Goal: Find specific page/section: Find specific page/section

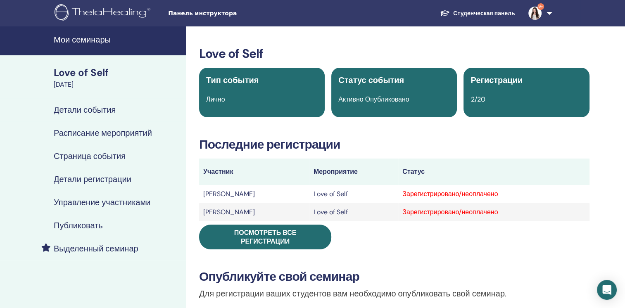
click at [79, 42] on h4 "Мои семинары" at bounding box center [117, 40] width 127 height 10
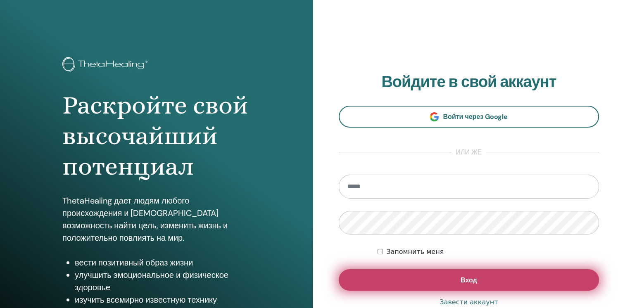
type input "**********"
click at [402, 277] on button "Вход" at bounding box center [469, 279] width 261 height 21
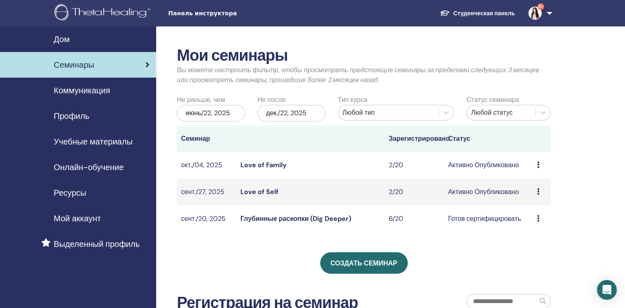
click at [259, 167] on link "Love of Family" at bounding box center [263, 165] width 46 height 9
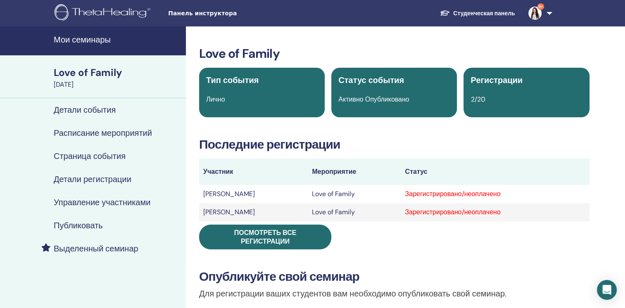
click at [92, 37] on h4 "Мои семинары" at bounding box center [117, 40] width 127 height 10
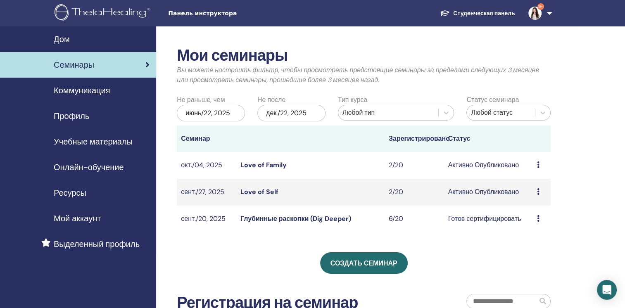
click at [272, 188] on link "Love of Self" at bounding box center [259, 191] width 38 height 9
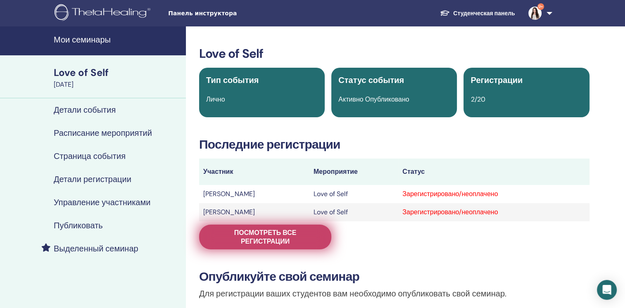
click at [258, 233] on span "Посмотреть все регистрации" at bounding box center [264, 236] width 111 height 17
